Goal: Find specific page/section: Find specific page/section

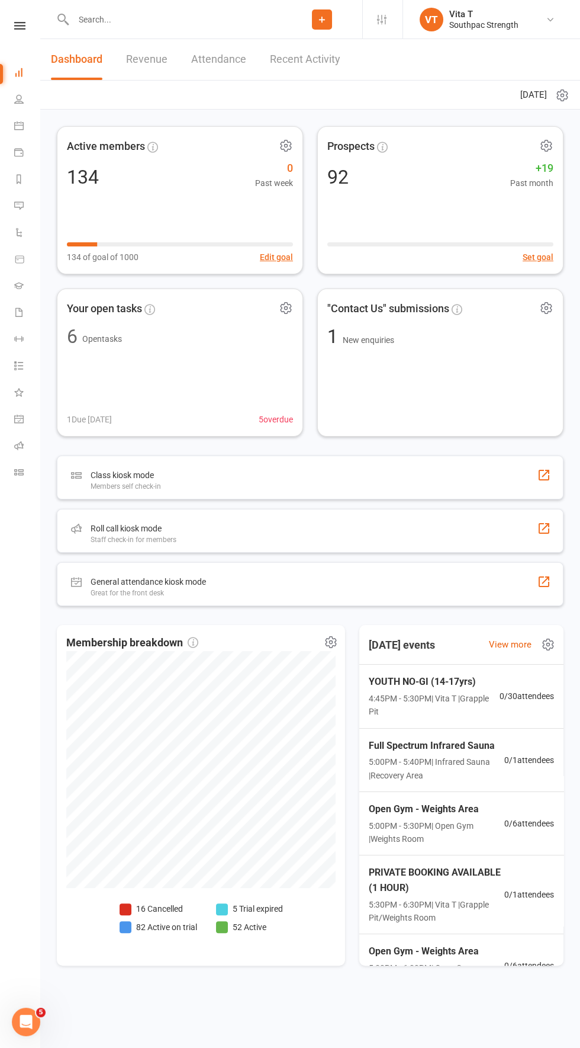
click at [94, 19] on input "text" at bounding box center [176, 19] width 212 height 17
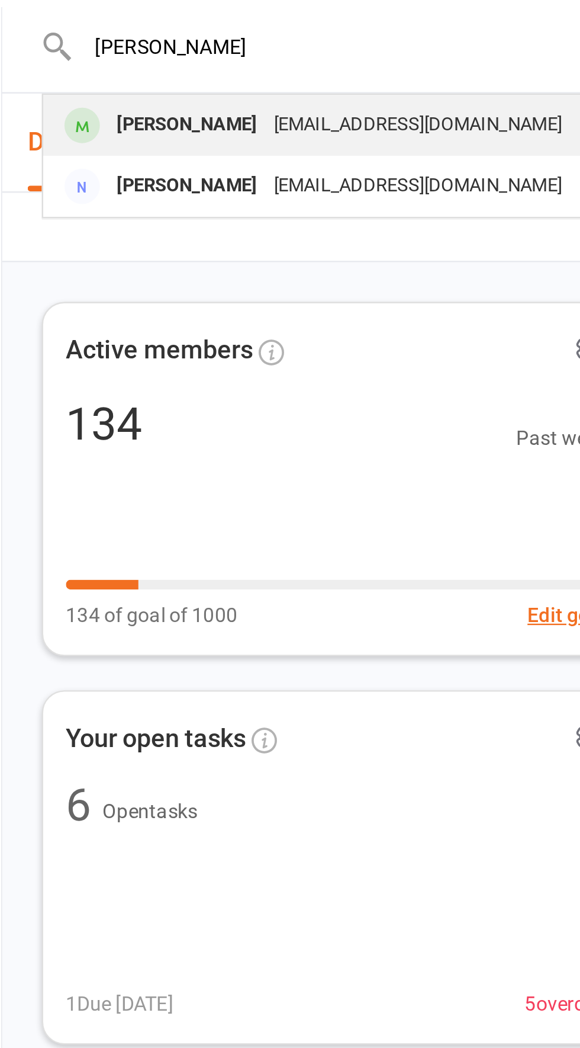
type input "[PERSON_NAME]"
click at [103, 55] on div "[PERSON_NAME]" at bounding box center [118, 52] width 66 height 17
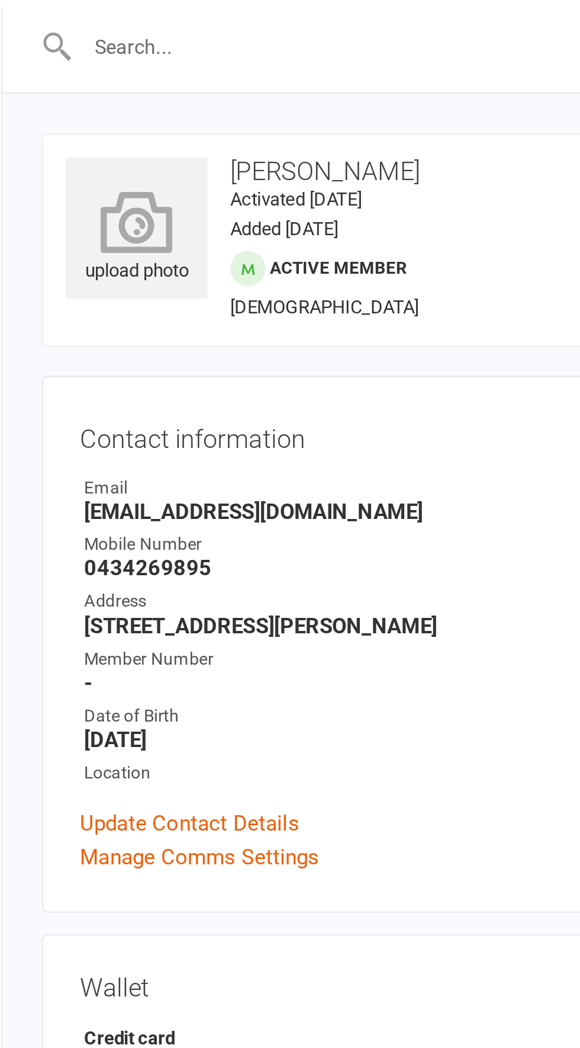
click at [97, 105] on icon at bounding box center [96, 92] width 65 height 26
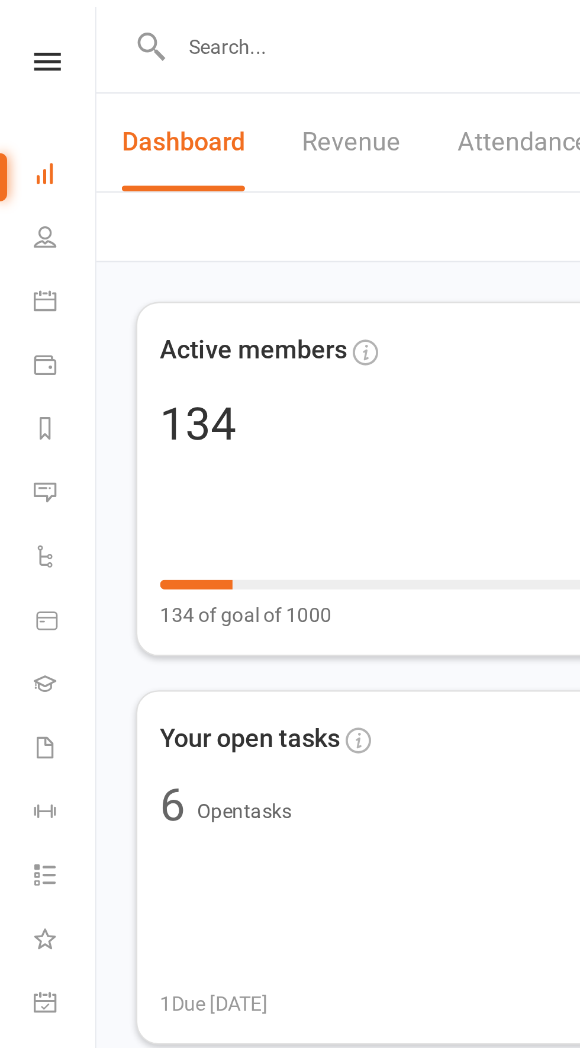
click at [88, 23] on input "text" at bounding box center [176, 19] width 212 height 17
